Goal: Task Accomplishment & Management: Complete application form

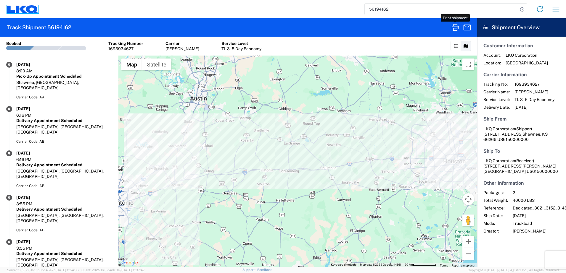
click at [30, 11] on icon at bounding box center [32, 9] width 12 height 8
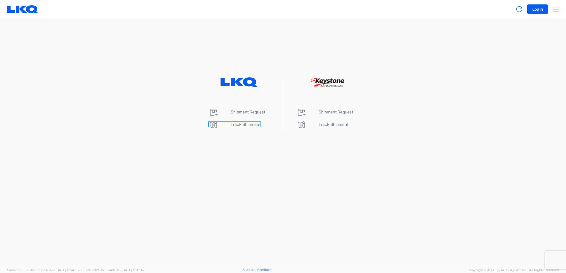
click at [241, 126] on span "Track Shipment" at bounding box center [245, 124] width 30 height 5
click at [255, 113] on span "Shipment Request" at bounding box center [247, 112] width 35 height 5
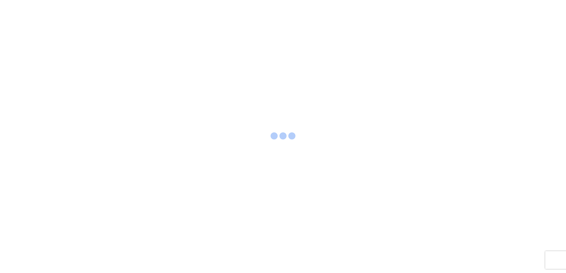
select select "FULL"
select select "LBS"
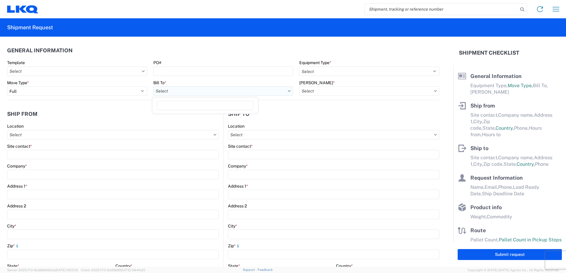
click at [208, 94] on input "Bill To *" at bounding box center [223, 90] width 140 height 9
type input "3021"
click at [188, 117] on div "3021 - Kansas City MO" at bounding box center [205, 117] width 104 height 9
type input "3021 - Kansas City MO"
click at [355, 89] on input "Bill Code *" at bounding box center [369, 90] width 140 height 9
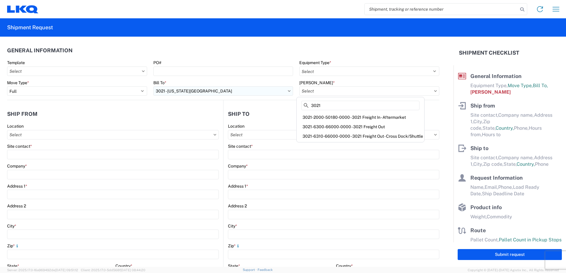
type input "3021"
click at [228, 92] on input "3021 - Kansas City MO" at bounding box center [223, 90] width 140 height 9
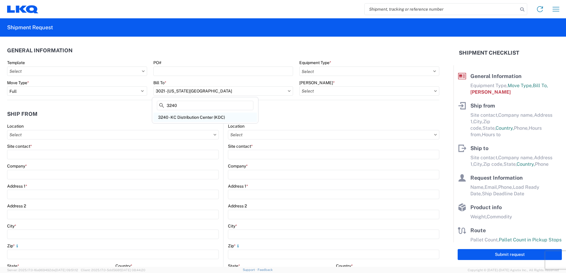
type input "3240"
click at [197, 122] on div "3240 - KC Distribution Center (KDC)" at bounding box center [205, 117] width 104 height 9
type input "3240 - KC Distribution Center (KDC)"
click at [323, 87] on input "Bill Code *" at bounding box center [369, 90] width 140 height 9
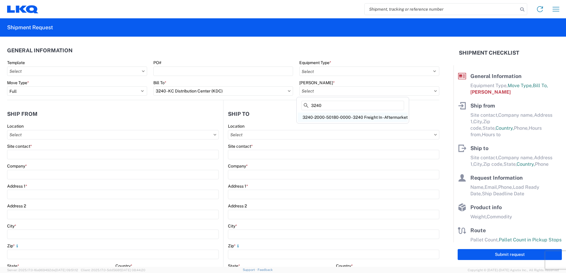
type input "3240"
click at [327, 116] on div "3240-2000-50180-0000 - 3240 Freight In - Aftermarket" at bounding box center [353, 117] width 110 height 9
type input "3240-2000-50180-0000 - 3240 Freight In - Aftermarket"
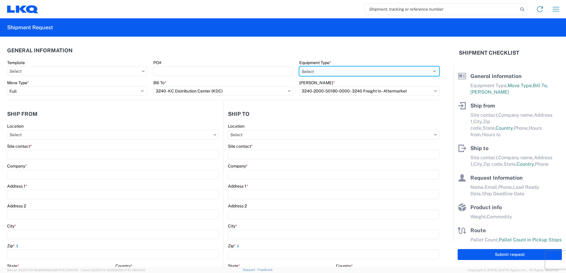
click at [327, 67] on select "Select 53’ Dry Van Flatbed Dropdeck (van) Lowboy (flatbed) Rail" at bounding box center [369, 71] width 140 height 9
select select "STDV"
click at [299, 67] on select "Select 53’ Dry Van Flatbed Dropdeck (van) Lowboy (flatbed) Rail" at bounding box center [369, 71] width 140 height 9
click at [14, 136] on input "Location" at bounding box center [113, 134] width 212 height 9
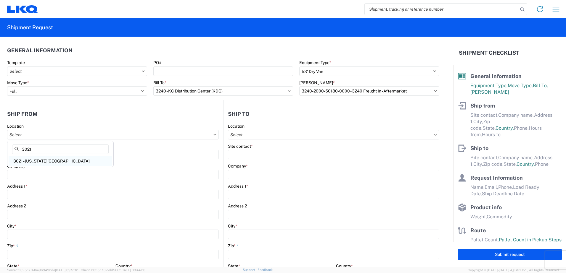
type input "3021"
click at [42, 162] on div "3021 - Kansas City MO" at bounding box center [61, 161] width 104 height 9
type input "3021 - Kansas City MO"
type input "LKQ Corporation"
type input "24550 West 43rd Street"
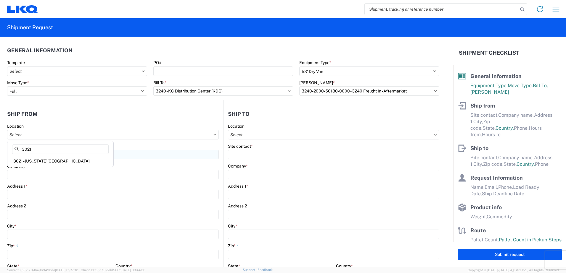
type input "Suite 100"
type input "Shawnee"
type input "66266"
select select "KS"
select select "US"
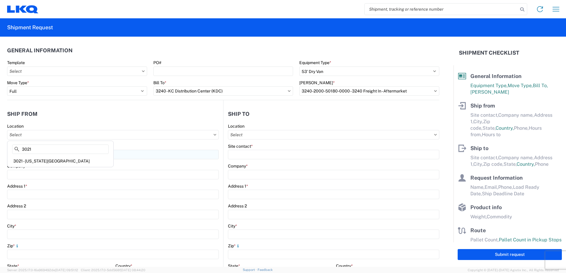
type input "913-982-4221"
type input "07:00"
type input "21:00"
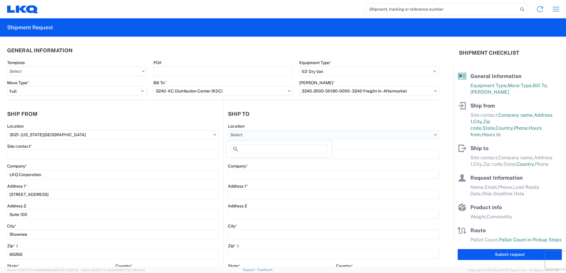
click at [325, 134] on input "Location" at bounding box center [333, 134] width 211 height 9
type input "3032"
click at [242, 160] on div "3032 - Seattle WA" at bounding box center [279, 161] width 104 height 9
type input "3032 - Seattle WA"
type input "LKQ Corporation"
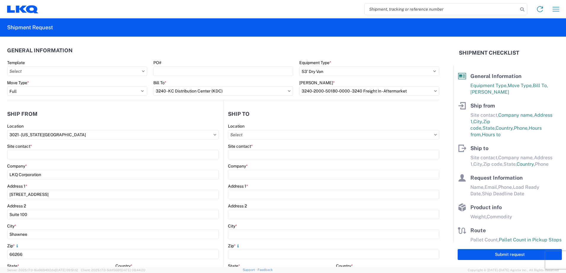
type input "4123 142nd Ave E Suite 100"
type input "Sumner"
type input "98390"
select select "US"
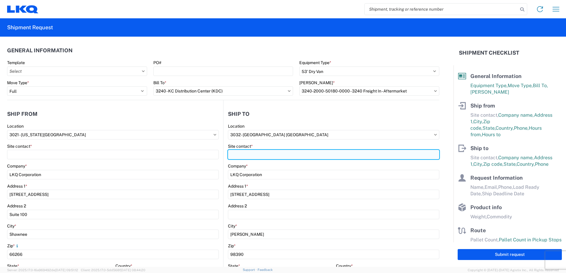
click at [219, 154] on input "Site contact *" at bounding box center [113, 154] width 212 height 9
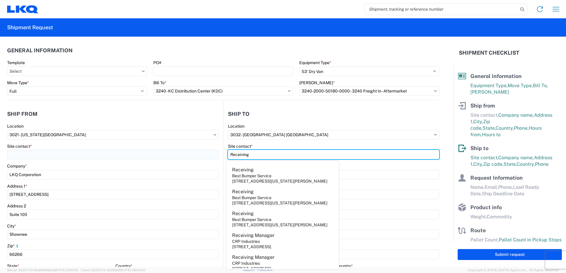
type input "Receiving"
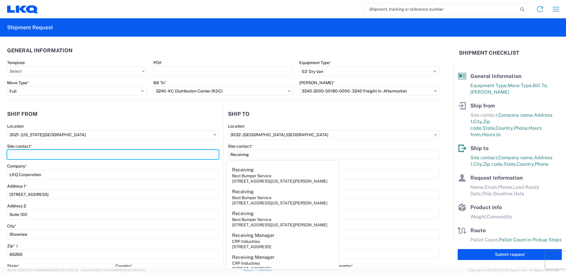
click at [83, 156] on input "Site contact *" at bounding box center [113, 154] width 212 height 9
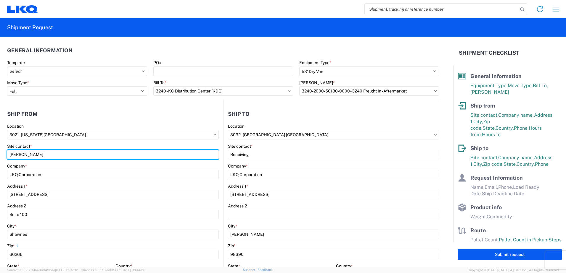
type input "Margaret I. Harris"
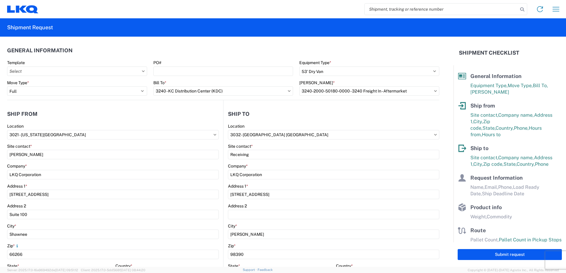
click at [246, 55] on header "General Information" at bounding box center [223, 50] width 432 height 13
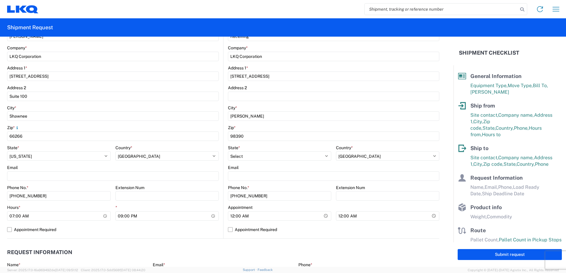
scroll to position [178, 0]
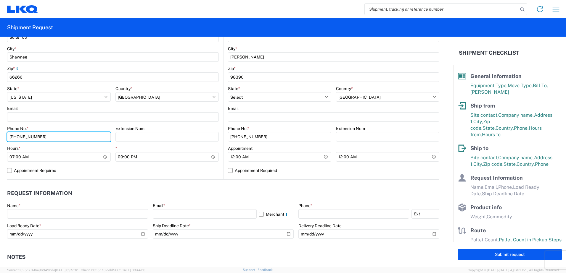
drag, startPoint x: 50, startPoint y: 137, endPoint x: -1, endPoint y: 132, distance: 51.8
click at [0, 132] on html "Home Shipment request Shipment tracking Shipment Request General Information Te…" at bounding box center [283, 136] width 566 height 273
type input "660-233-3026"
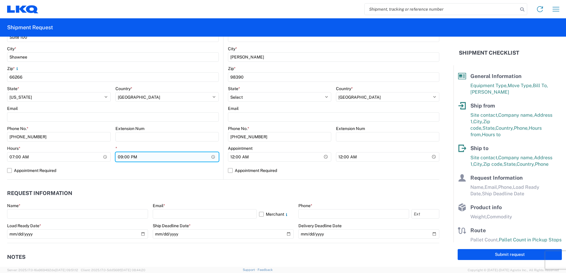
click at [121, 158] on input "21:00" at bounding box center [167, 156] width 104 height 9
type input "15:00"
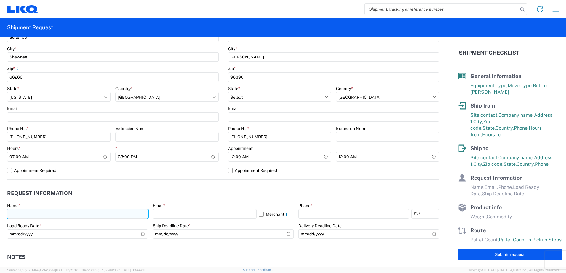
click at [22, 214] on input "text" at bounding box center [77, 213] width 141 height 9
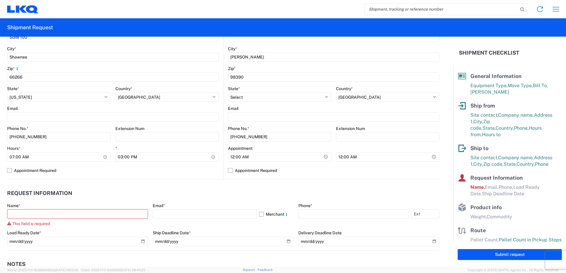
click at [177, 187] on header "Request Information" at bounding box center [223, 193] width 432 height 13
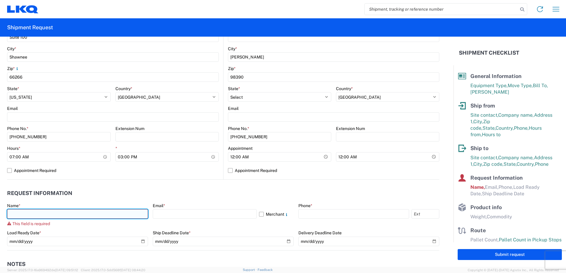
click at [32, 214] on input "text" at bounding box center [77, 213] width 141 height 9
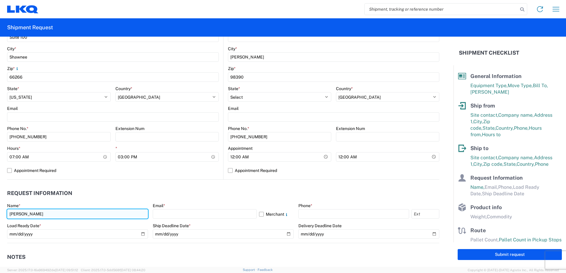
type input "Margaret I. Harris"
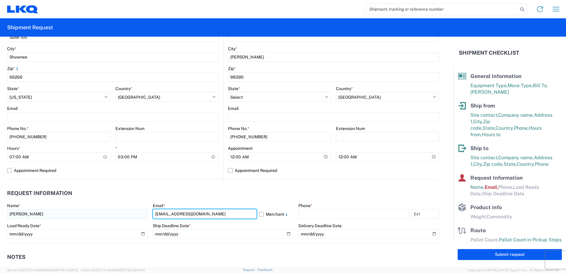
type input "miharris@lkqcorp.com"
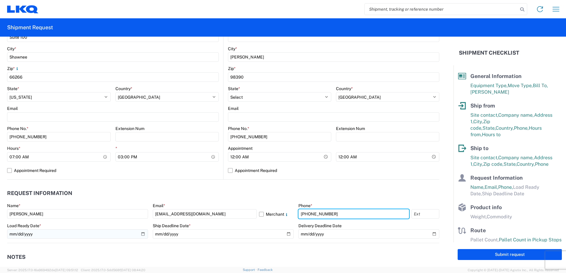
type input "660-233-3026"
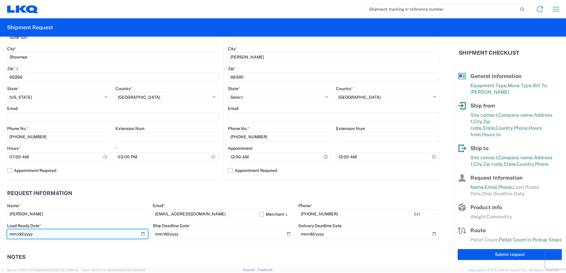
click at [143, 236] on input "date" at bounding box center [77, 234] width 141 height 9
type input "2025-08-19"
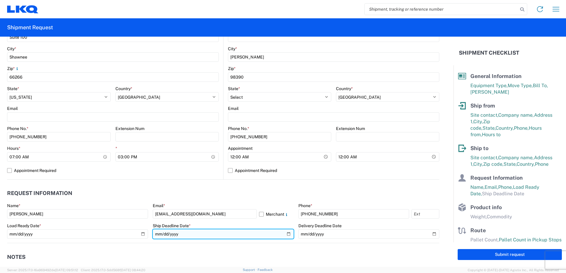
click at [285, 234] on input "date" at bounding box center [223, 234] width 141 height 9
type input "2025-08-19"
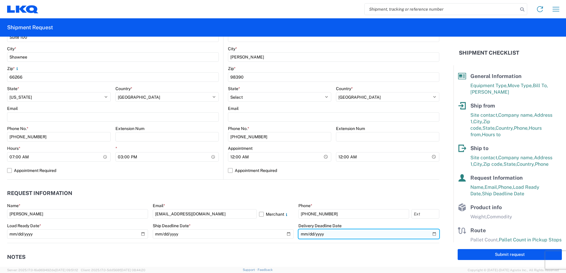
click at [428, 235] on input "date" at bounding box center [368, 234] width 141 height 9
click at [433, 235] on input "2025-08-26" at bounding box center [368, 234] width 141 height 9
click at [429, 236] on input "2025-08-26" at bounding box center [368, 234] width 141 height 9
type input "2025-08-25"
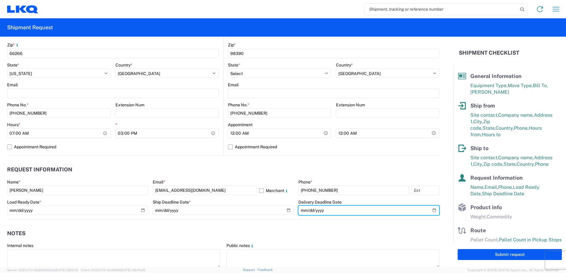
scroll to position [355, 0]
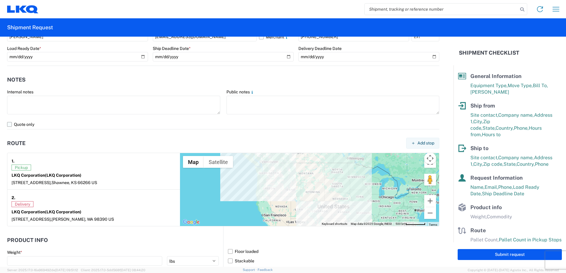
click at [8, 123] on label "Quote only" at bounding box center [223, 124] width 432 height 9
click at [0, 0] on input "Quote only" at bounding box center [0, 0] width 0 height 0
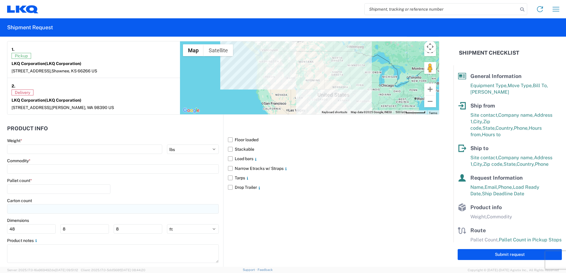
scroll to position [479, 0]
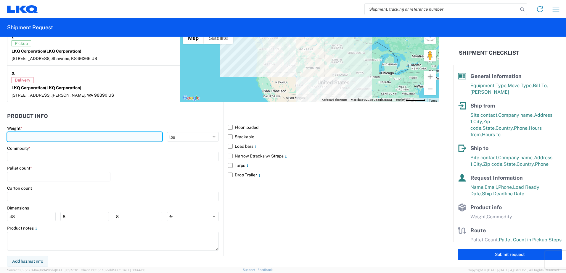
click at [34, 140] on input "number" at bounding box center [84, 136] width 155 height 9
type input "20000"
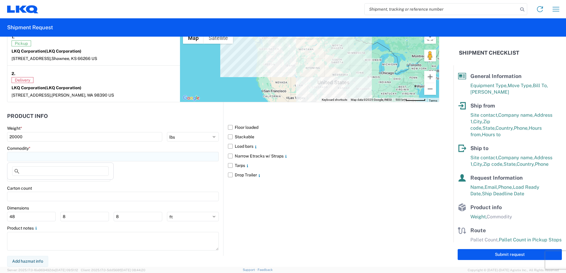
click at [26, 157] on input at bounding box center [113, 156] width 212 height 9
type input "gen"
click at [28, 185] on div "General Auto Parts (dry)" at bounding box center [61, 182] width 104 height 9
type input "General Auto Parts (dry)"
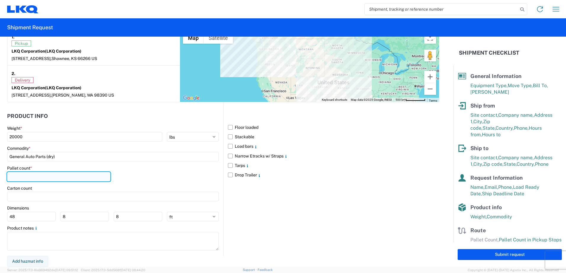
click at [34, 176] on input "number" at bounding box center [58, 176] width 103 height 9
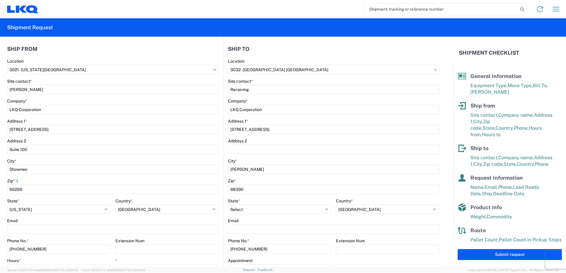
scroll to position [0, 0]
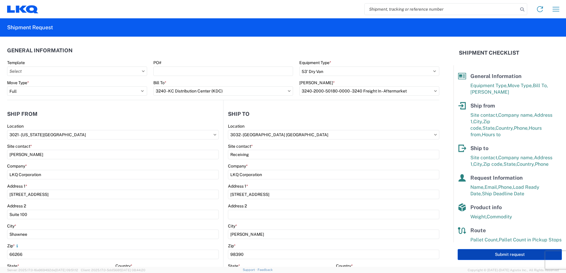
type input "17"
click at [485, 257] on button "Submit request" at bounding box center [509, 254] width 104 height 11
select select "US"
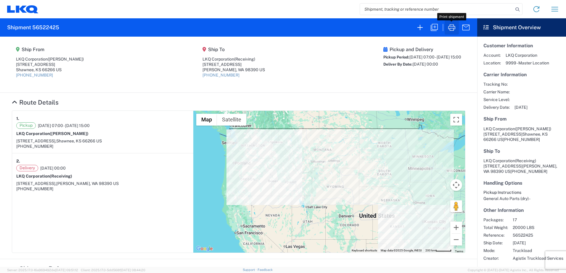
click at [451, 26] on icon "button" at bounding box center [451, 27] width 9 height 9
